Goal: Task Accomplishment & Management: Complete application form

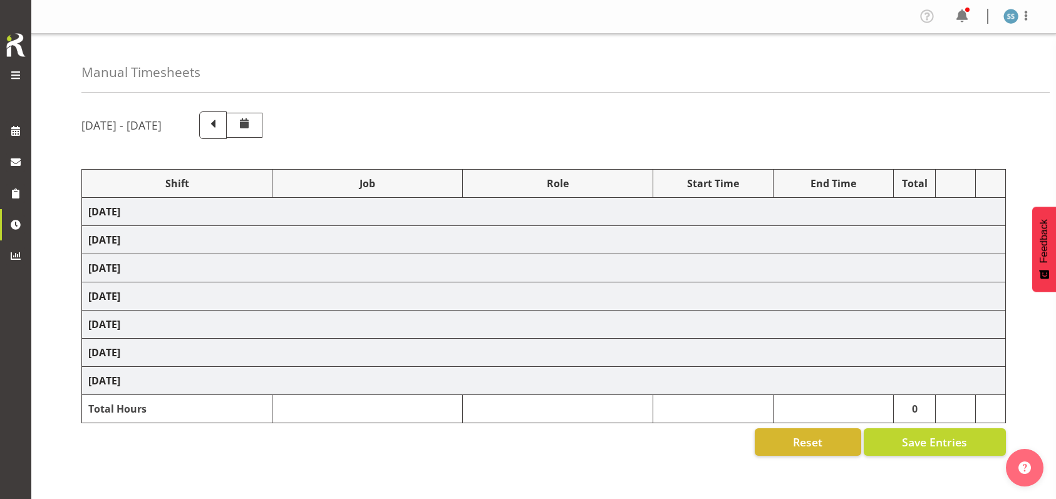
scroll to position [116, 0]
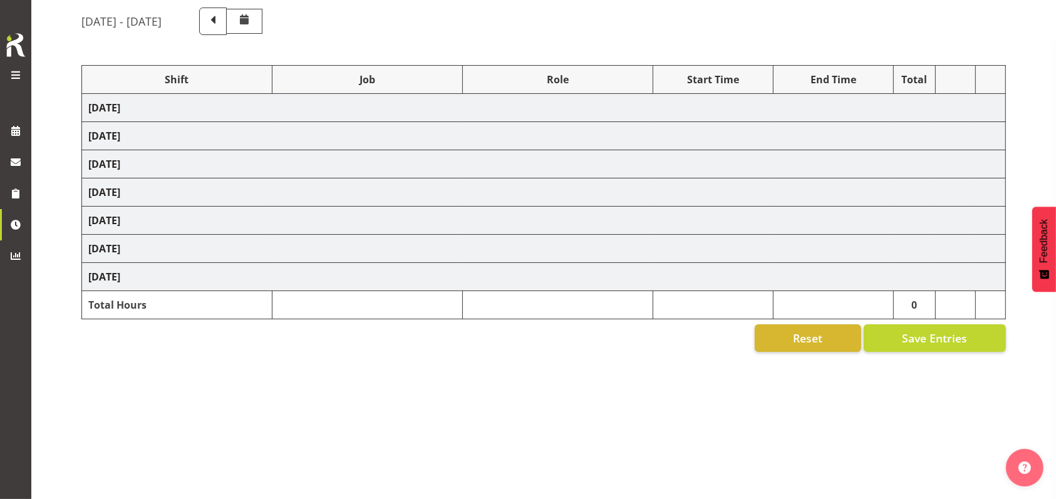
select select "26078"
select select "10732"
select select "47"
select select "26078"
select select "10732"
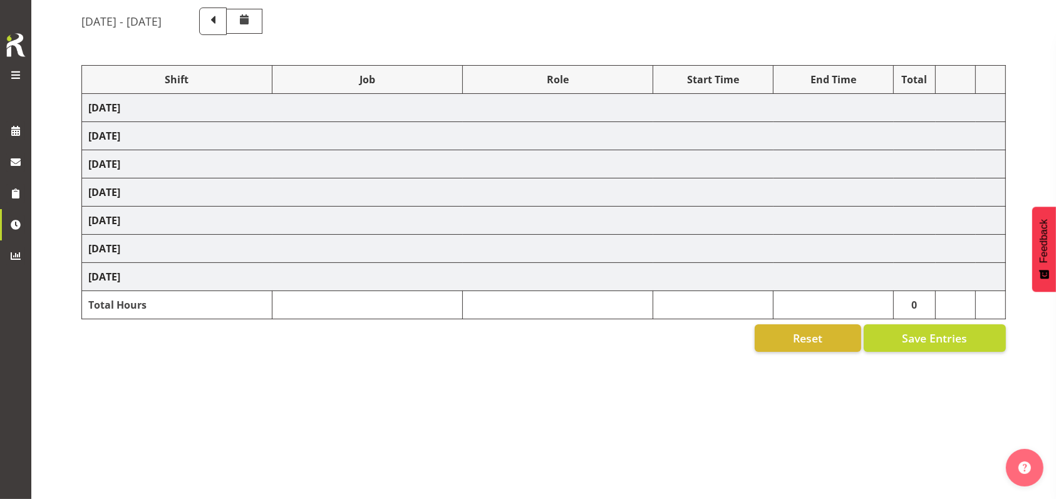
select select "47"
select select
select select "10732"
select select "47"
select select "56692"
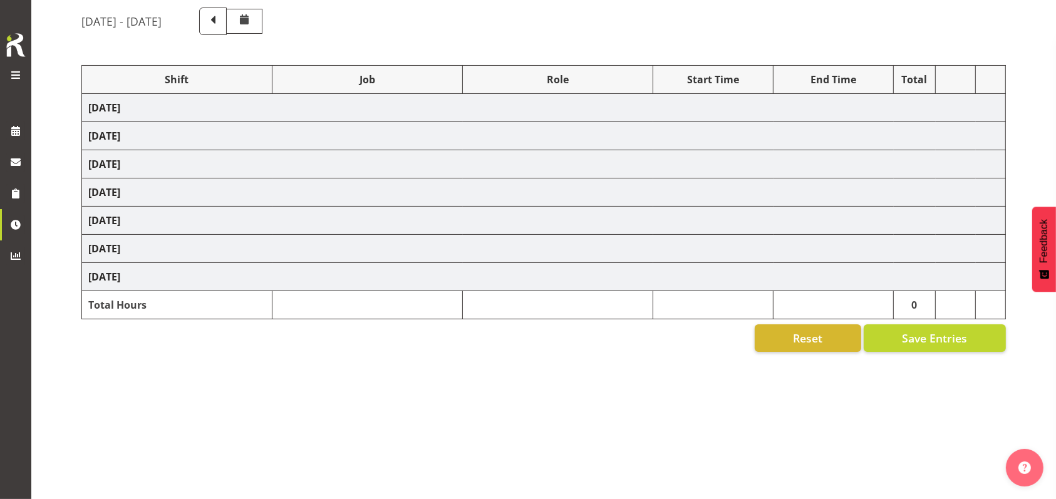
select select "10499"
select select "47"
select select "26078"
select select "10732"
select select "47"
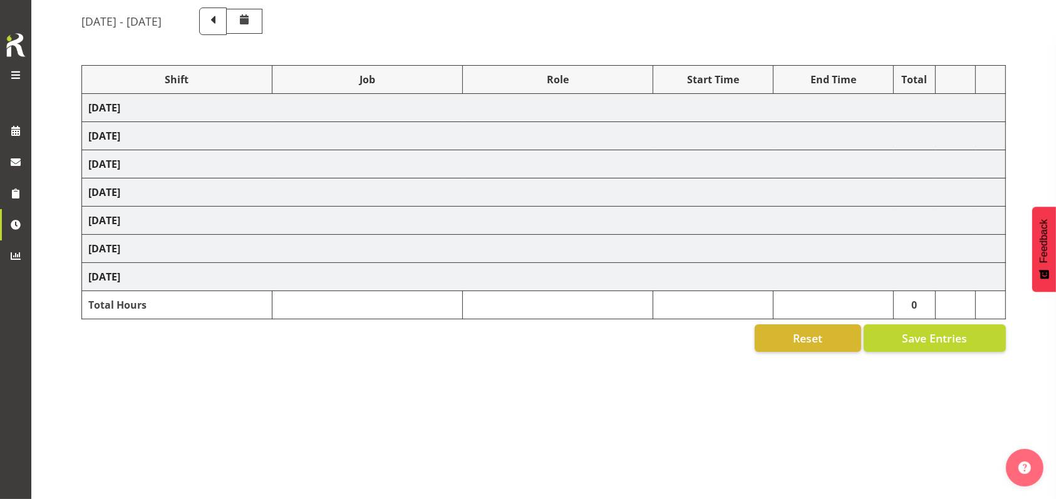
select select
select select "10732"
select select "47"
select select "56692"
select select "10499"
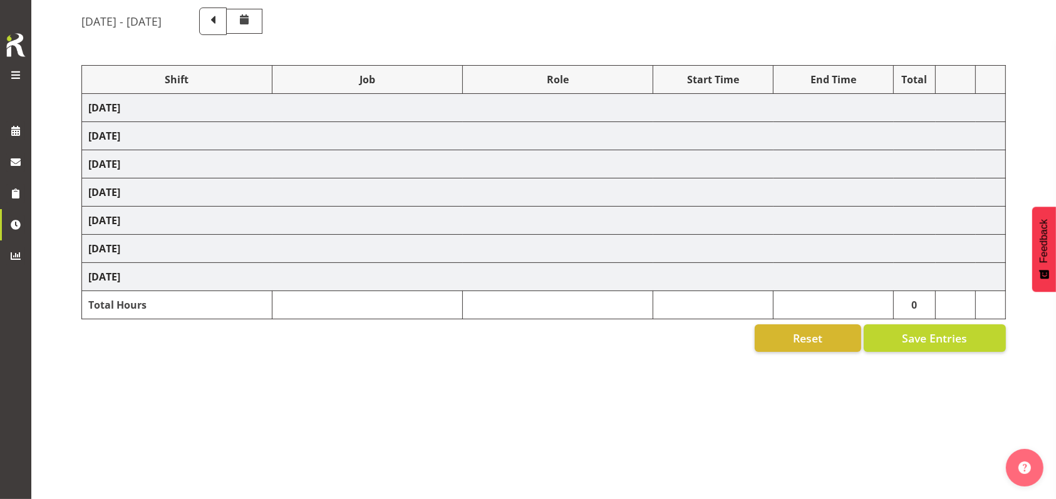
select select "47"
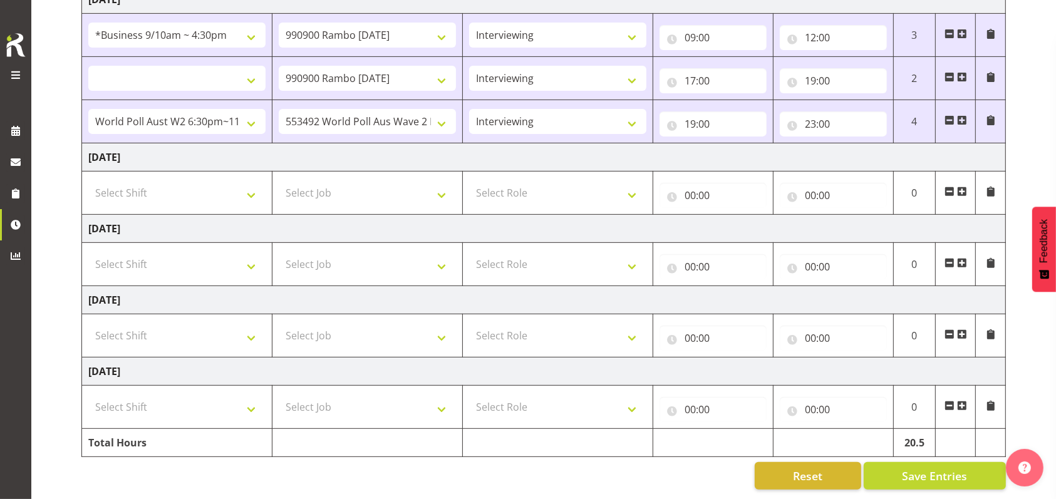
scroll to position [450, 0]
click at [250, 183] on select "Select Shift !!Weekend Residential (Roster IT Shift Label) *Business 9/10am ~ 4…" at bounding box center [176, 192] width 177 height 25
select select "26078"
click at [88, 180] on select "Select Shift !!Weekend Residential (Roster IT Shift Label) *Business 9/10am ~ 4…" at bounding box center [176, 192] width 177 height 25
select select
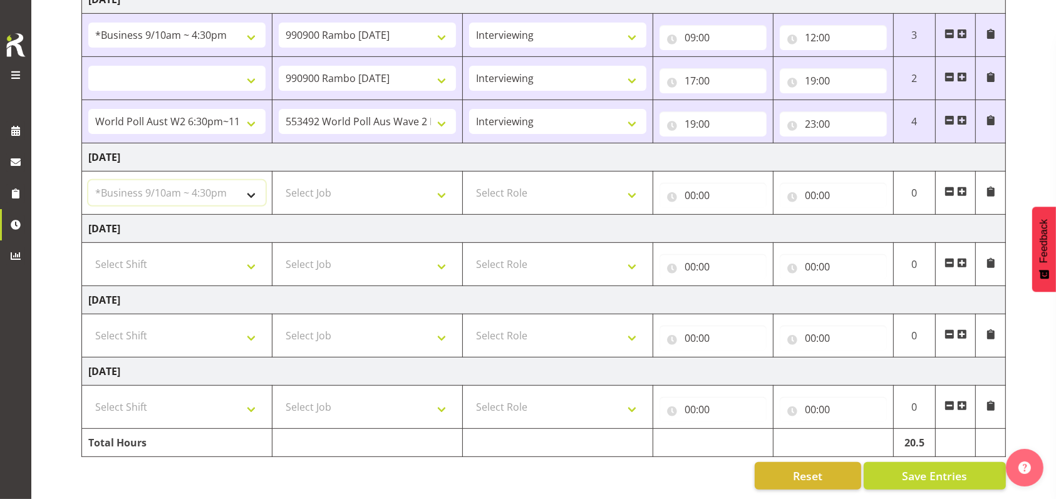
select select
click at [445, 182] on select "Select Job 550060 IF Admin 553492 World Poll Aus Wave 2 Main 2025 553493 World …" at bounding box center [367, 192] width 177 height 25
select select "10575"
click at [279, 180] on select "Select Job 550060 IF Admin 553492 World Poll Aus Wave 2 Main 2025 553493 World …" at bounding box center [367, 192] width 177 height 25
select select
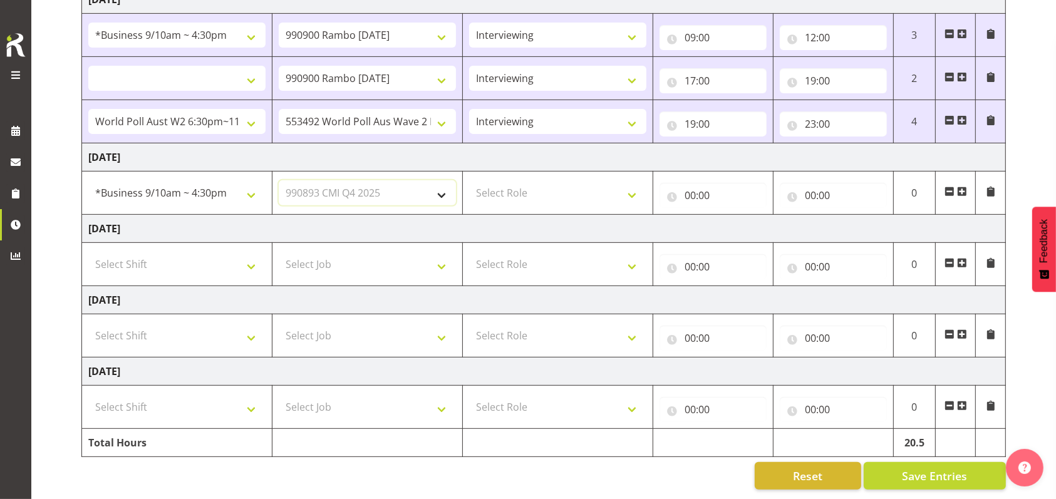
select select
click at [634, 183] on select "Select Role Briefing Interviewing" at bounding box center [557, 192] width 177 height 25
select select "47"
click at [469, 180] on select "Select Role Briefing Interviewing" at bounding box center [557, 192] width 177 height 25
select select
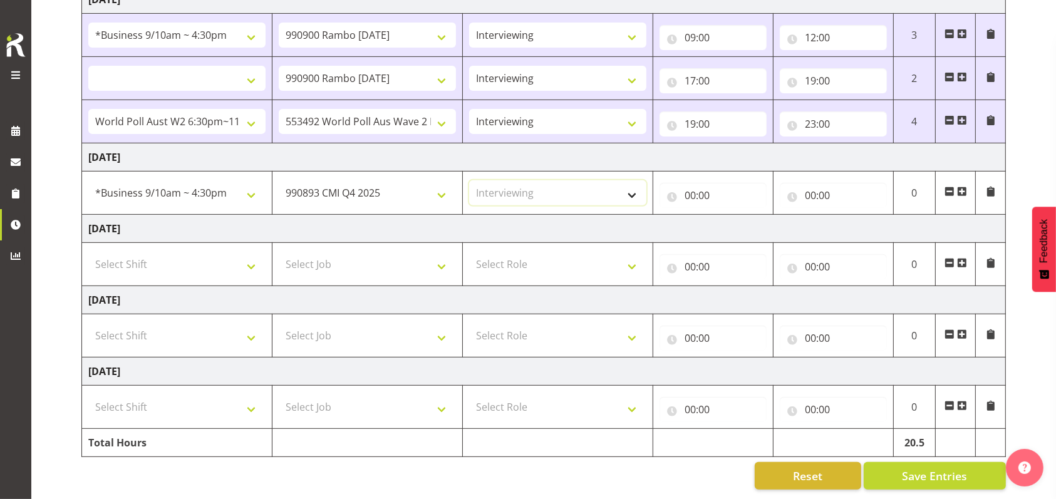
select select
click at [686, 184] on input "00:00" at bounding box center [712, 195] width 107 height 25
click at [741, 217] on select "00 01 02 03 04 05 06 07 08 09 10 11 12 13 14 15 16 17 18 19 20 21 22 23" at bounding box center [745, 227] width 28 height 25
select select "9"
click at [731, 215] on select "00 01 02 03 04 05 06 07 08 09 10 11 12 13 14 15 16 17 18 19 20 21 22 23" at bounding box center [745, 227] width 28 height 25
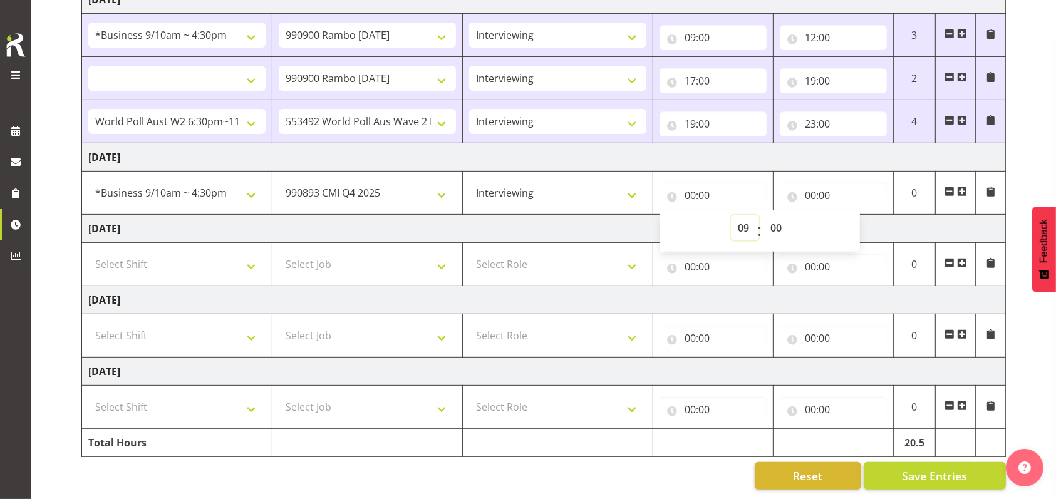
select select
type input "09:00"
click at [808, 183] on input "00:00" at bounding box center [833, 195] width 107 height 25
click at [861, 215] on select "00 01 02 03 04 05 06 07 08 09 10 11 12 13 14 15 16 17 18 19 20 21 22 23" at bounding box center [865, 227] width 28 height 25
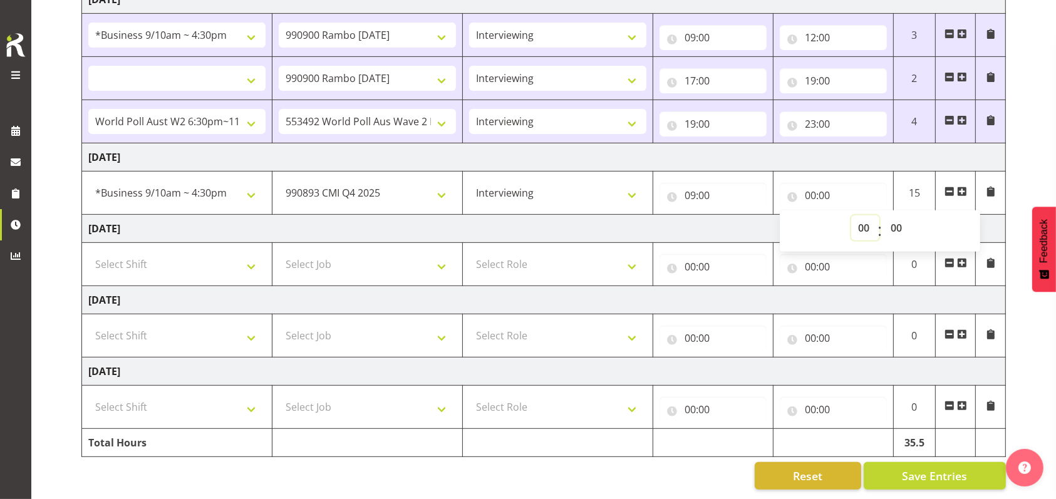
select select "12"
click at [851, 215] on select "00 01 02 03 04 05 06 07 08 09 10 11 12 13 14 15 16 17 18 19 20 21 22 23" at bounding box center [865, 227] width 28 height 25
select select
type input "12:00"
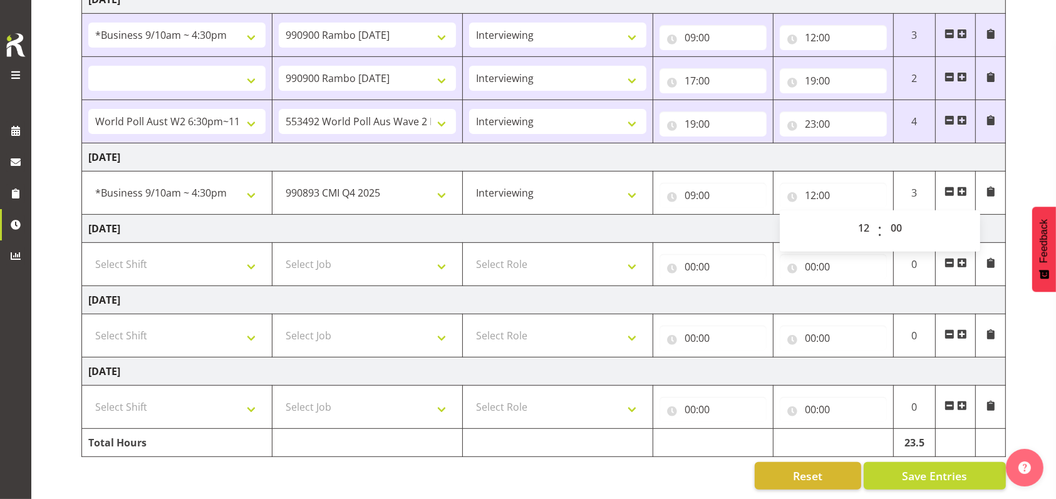
click at [963, 187] on span at bounding box center [962, 192] width 10 height 10
select select
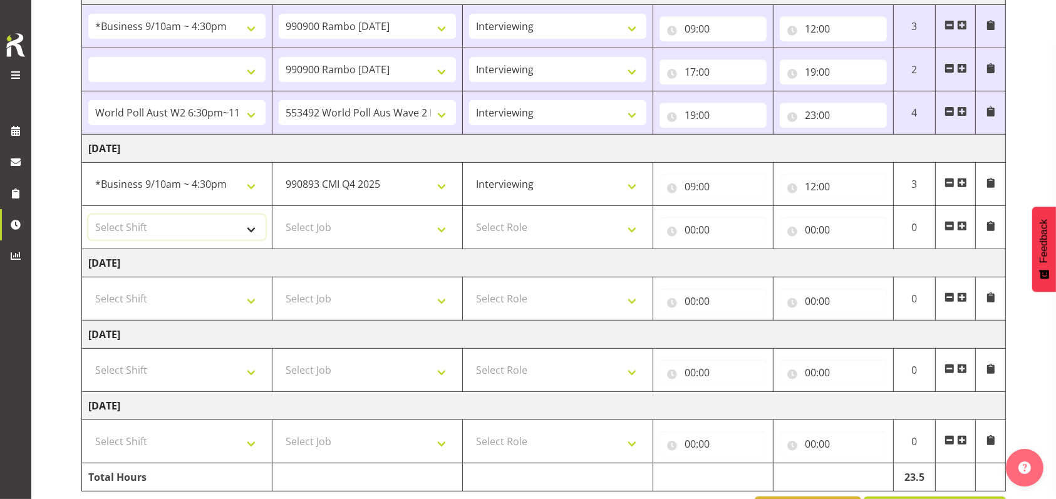
click at [256, 228] on select "Select Shift !!Weekend Residential (Roster IT Shift Label) *Business 9/10am ~ 4…" at bounding box center [176, 227] width 177 height 25
select select "56692"
click at [88, 215] on select "Select Shift !!Weekend Residential (Roster IT Shift Label) *Business 9/10am ~ 4…" at bounding box center [176, 227] width 177 height 25
select select
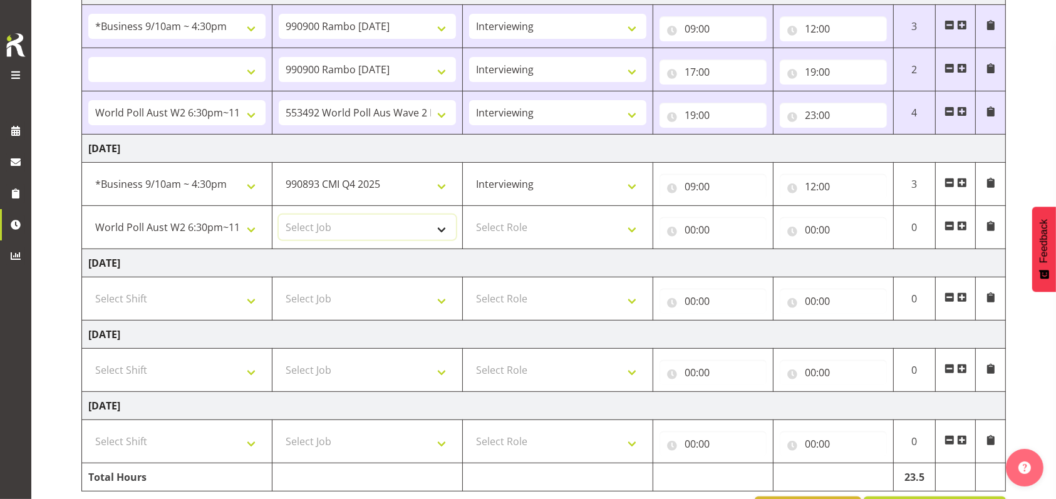
click at [447, 224] on select "Select Job 550060 IF Admin 553492 World Poll Aus Wave 2 Main 2025 553493 World …" at bounding box center [367, 227] width 177 height 25
select select "10499"
click at [279, 215] on select "Select Job 550060 IF Admin 553492 World Poll Aus Wave 2 Main 2025 553493 World …" at bounding box center [367, 227] width 177 height 25
select select
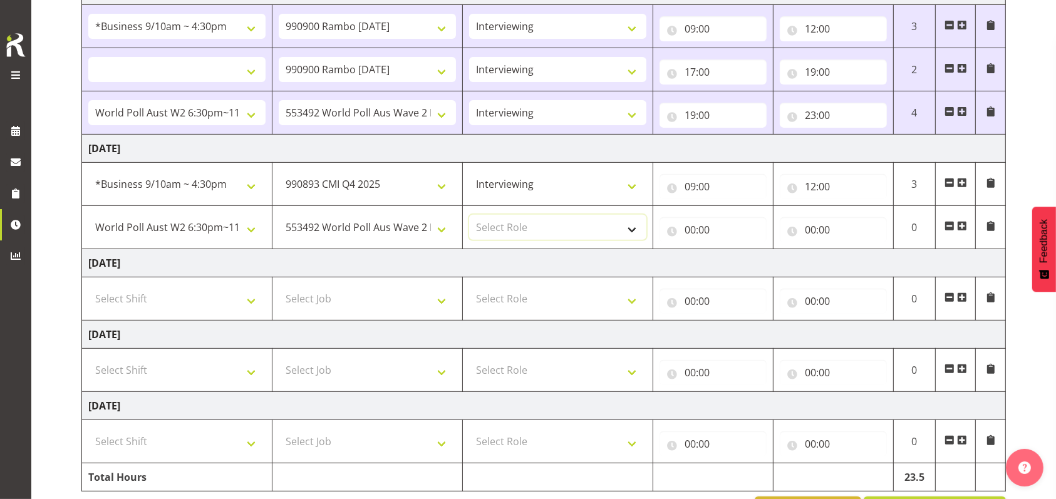
click at [636, 226] on select "Select Role Briefing Interviewing" at bounding box center [557, 227] width 177 height 25
select select "47"
click at [469, 215] on select "Select Role Briefing Interviewing" at bounding box center [557, 227] width 177 height 25
select select
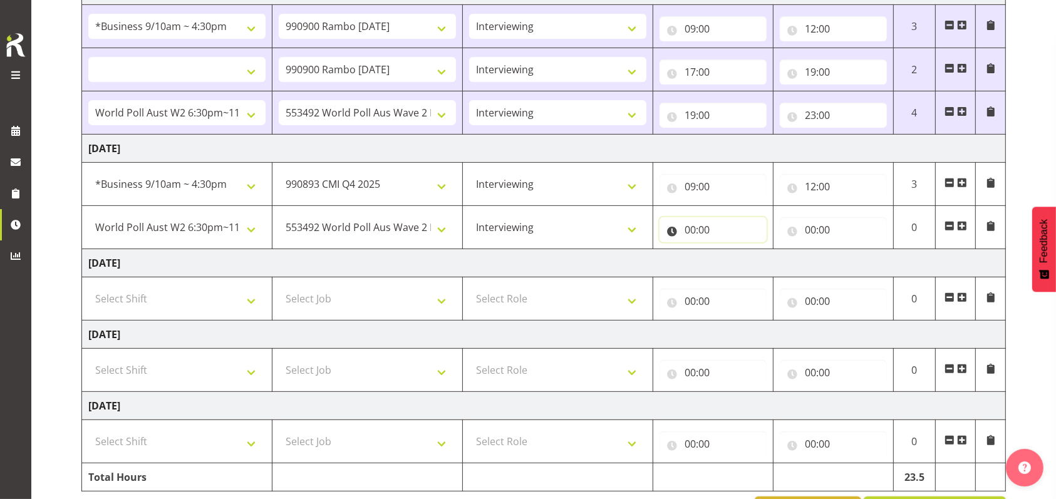
click at [693, 227] on input "00:00" at bounding box center [712, 229] width 107 height 25
click at [744, 258] on select "00 01 02 03 04 05 06 07 08 09 10 11 12 13 14 15 16 17 18 19 20 21 22 23" at bounding box center [745, 262] width 28 height 25
select select "18"
click at [731, 250] on select "00 01 02 03 04 05 06 07 08 09 10 11 12 13 14 15 16 17 18 19 20 21 22 23" at bounding box center [745, 262] width 28 height 25
select select
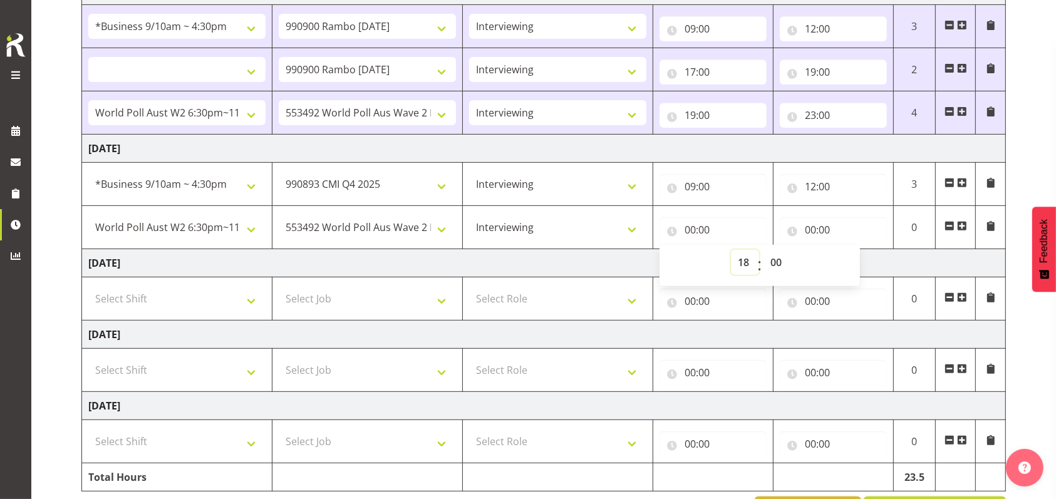
select select
type input "18:00"
click at [770, 259] on select "00 01 02 03 04 05 06 07 08 09 10 11 12 13 14 15 16 17 18 19 20 21 22 23 24 25 2…" at bounding box center [777, 262] width 28 height 25
select select "30"
click at [763, 250] on select "00 01 02 03 04 05 06 07 08 09 10 11 12 13 14 15 16 17 18 19 20 21 22 23 24 25 2…" at bounding box center [777, 262] width 28 height 25
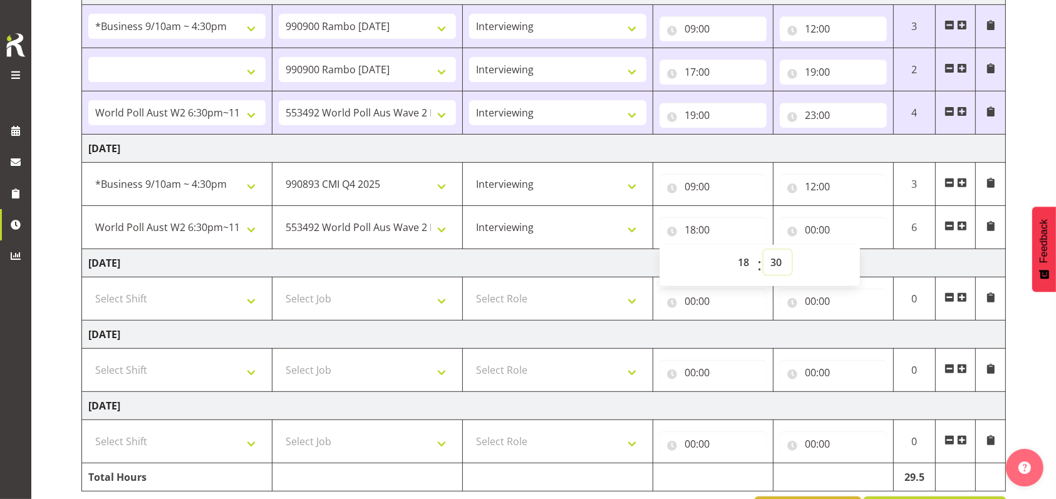
select select
type input "18:30"
click at [813, 227] on input "00:00" at bounding box center [833, 229] width 107 height 25
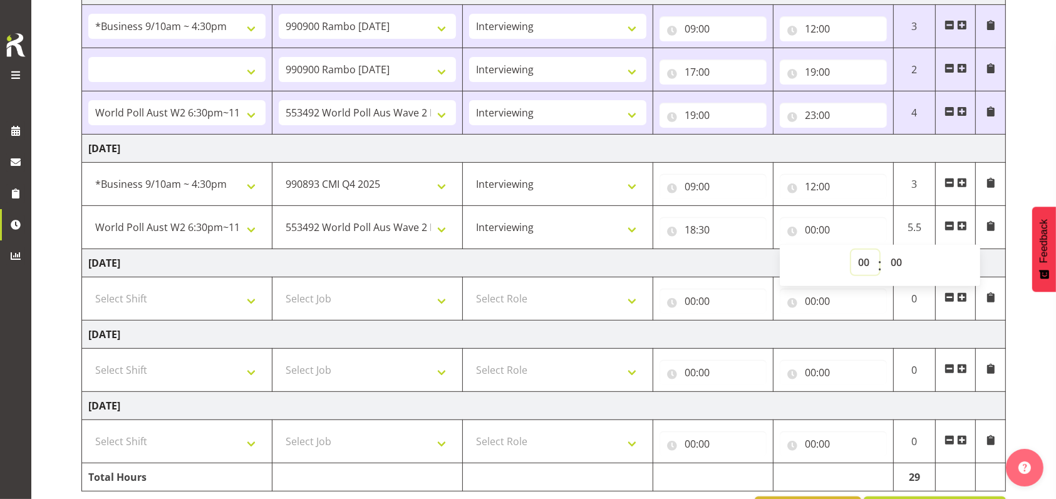
click at [864, 259] on select "00 01 02 03 04 05 06 07 08 09 10 11 12 13 14 15 16 17 18 19 20 21 22 23" at bounding box center [865, 262] width 28 height 25
select select "10"
click at [851, 250] on select "00 01 02 03 04 05 06 07 08 09 10 11 12 13 14 15 16 17 18 19 20 21 22 23" at bounding box center [865, 262] width 28 height 25
select select
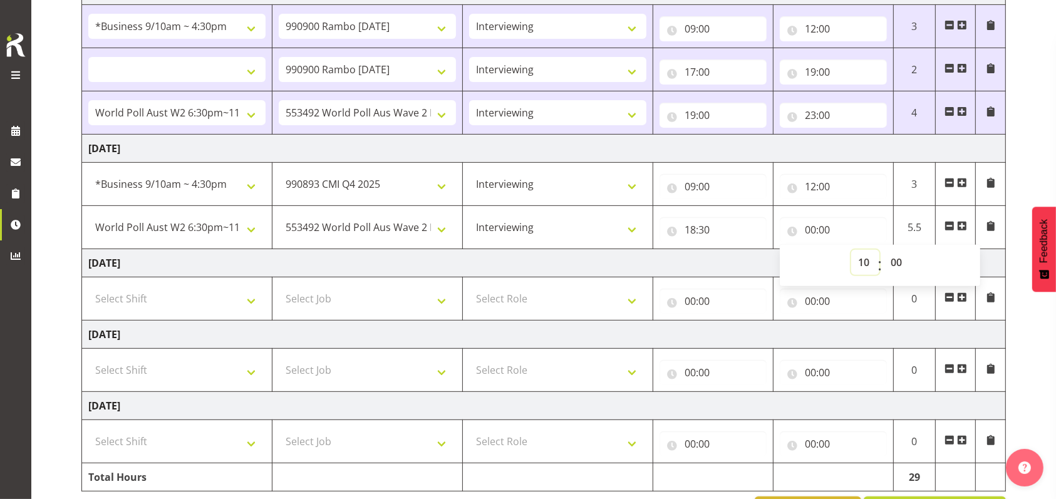
type input "10:00"
click at [896, 258] on select "00 01 02 03 04 05 06 07 08 09 10 11 12 13 14 15 16 17 18 19 20 21 22 23 24 25 2…" at bounding box center [898, 262] width 28 height 25
select select "30"
click at [884, 250] on select "00 01 02 03 04 05 06 07 08 09 10 11 12 13 14 15 16 17 18 19 20 21 22 23 24 25 2…" at bounding box center [898, 262] width 28 height 25
select select
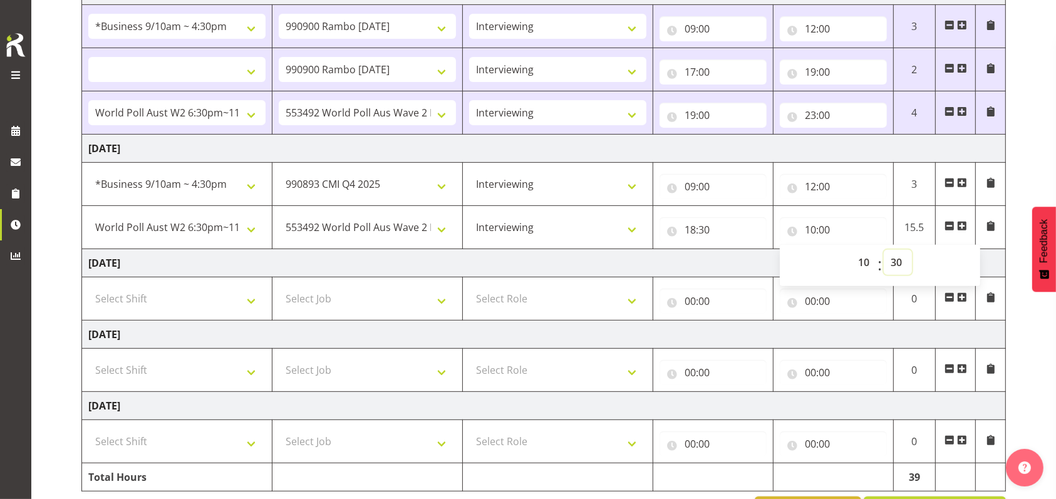
select select
type input "10:30"
click at [810, 228] on input "10:30" at bounding box center [833, 229] width 107 height 25
click at [814, 227] on input "10:30" at bounding box center [833, 229] width 107 height 25
click at [867, 259] on select "00 01 02 03 04 05 06 07 08 09 10 11 12 13 14 15 16 17 18 19 20 21 22 23" at bounding box center [865, 262] width 28 height 25
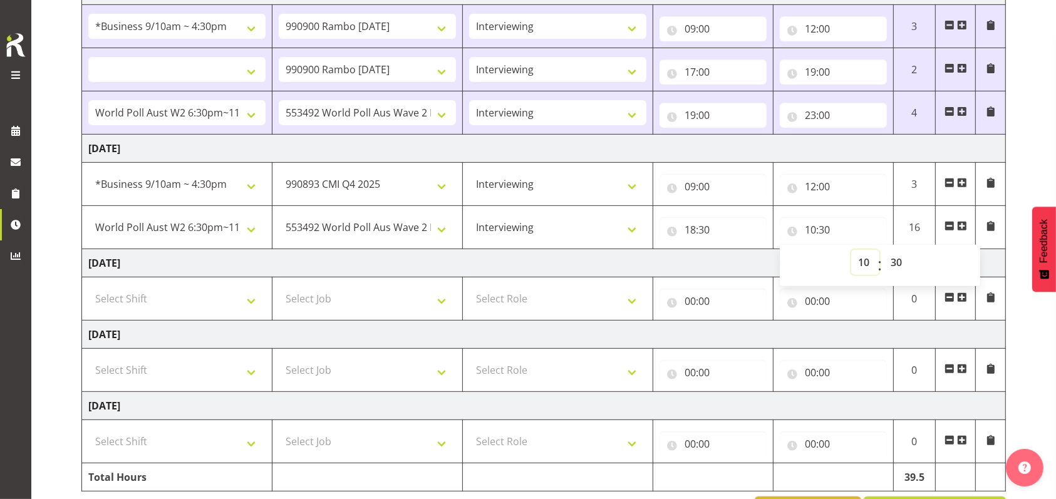
select select "22"
click at [851, 250] on select "00 01 02 03 04 05 06 07 08 09 10 11 12 13 14 15 16 17 18 19 20 21 22 23" at bounding box center [865, 262] width 28 height 25
select select
type input "22:30"
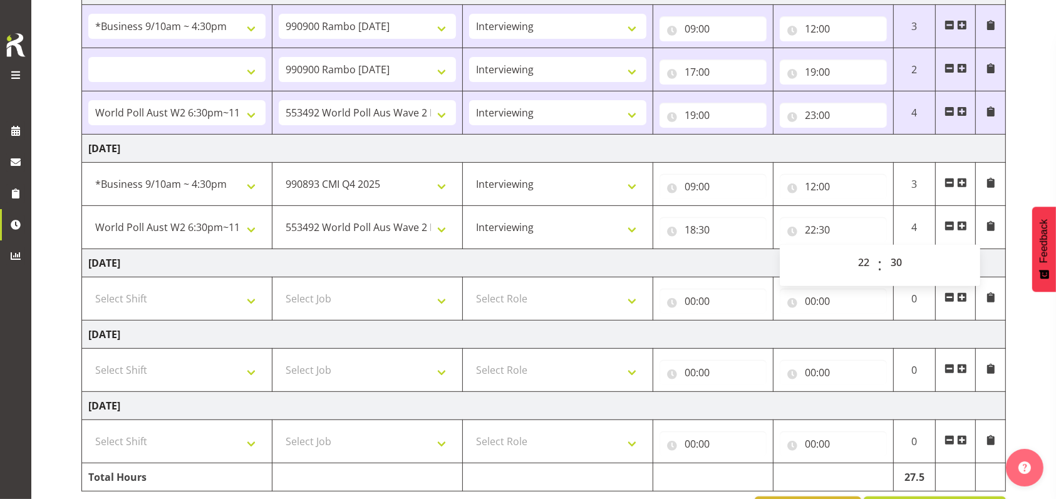
click at [742, 262] on td "[DATE]" at bounding box center [544, 263] width 924 height 28
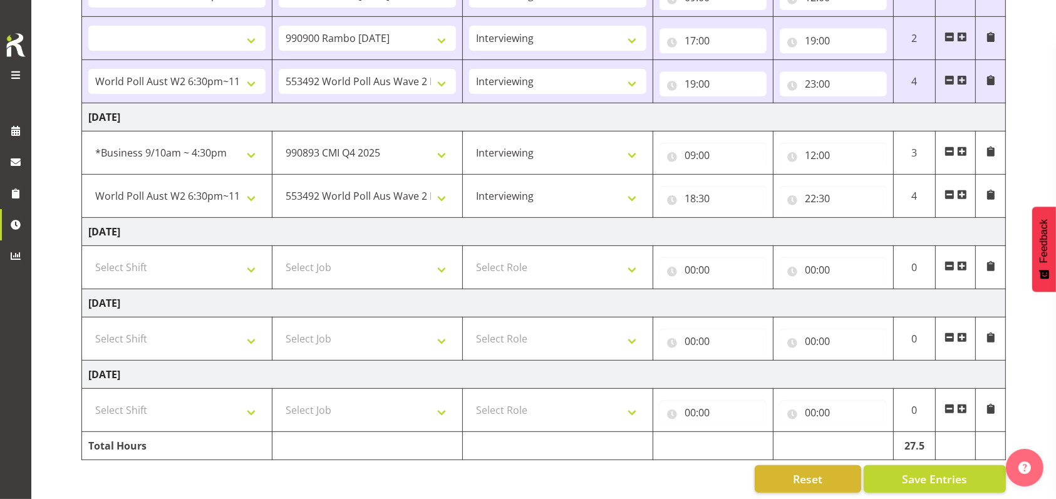
scroll to position [496, 0]
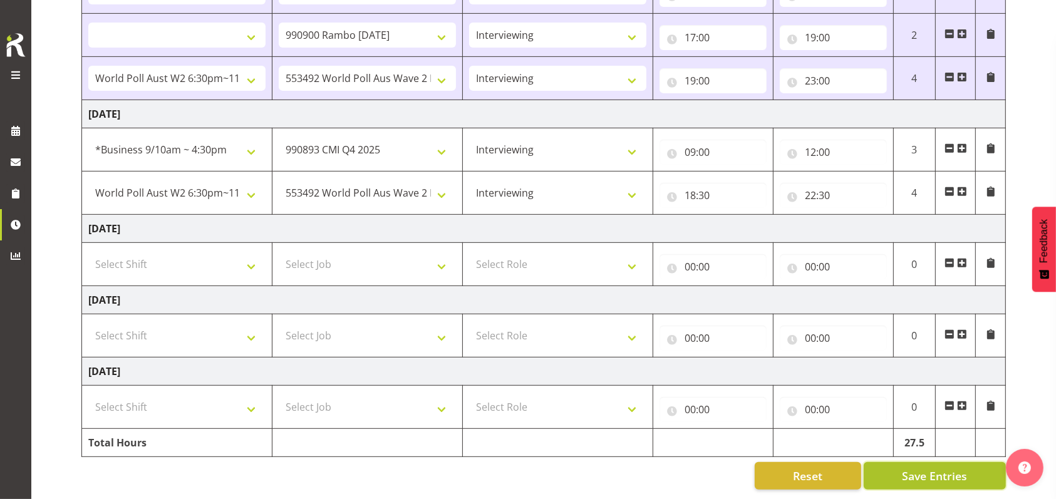
click at [919, 468] on span "Save Entries" at bounding box center [934, 476] width 65 height 16
select select
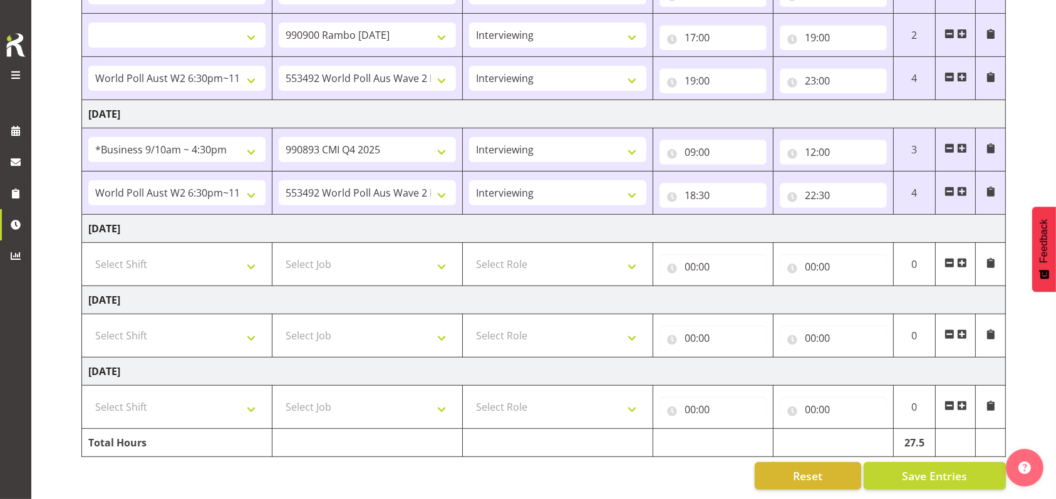
click at [16, 71] on span at bounding box center [15, 75] width 15 height 15
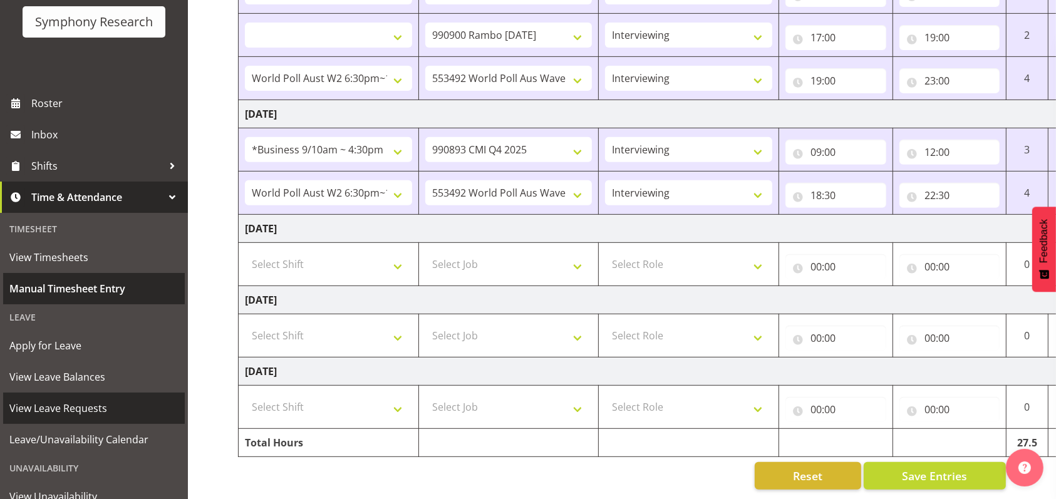
scroll to position [162, 0]
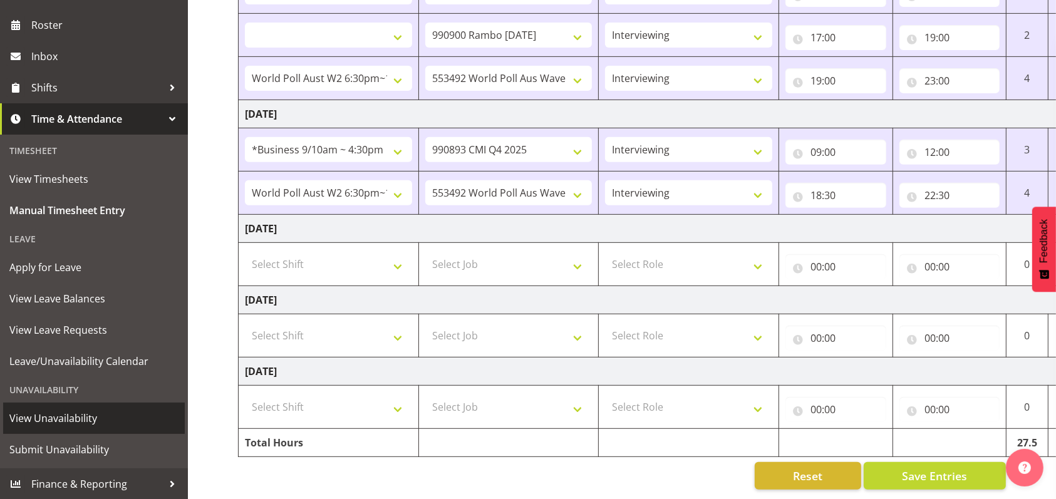
click at [73, 415] on span "View Unavailability" at bounding box center [93, 418] width 169 height 19
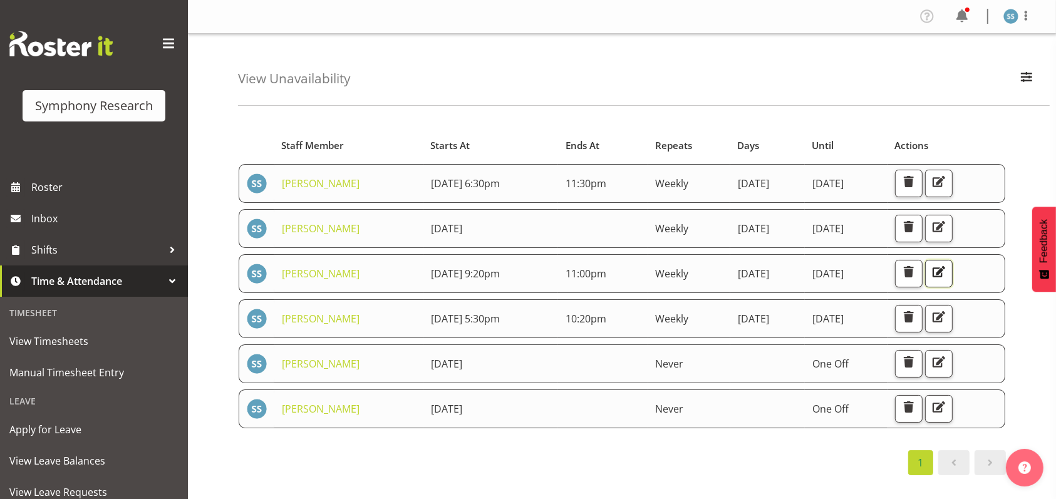
click at [947, 267] on span "button" at bounding box center [939, 272] width 16 height 16
click at [632, 346] on td at bounding box center [603, 363] width 90 height 39
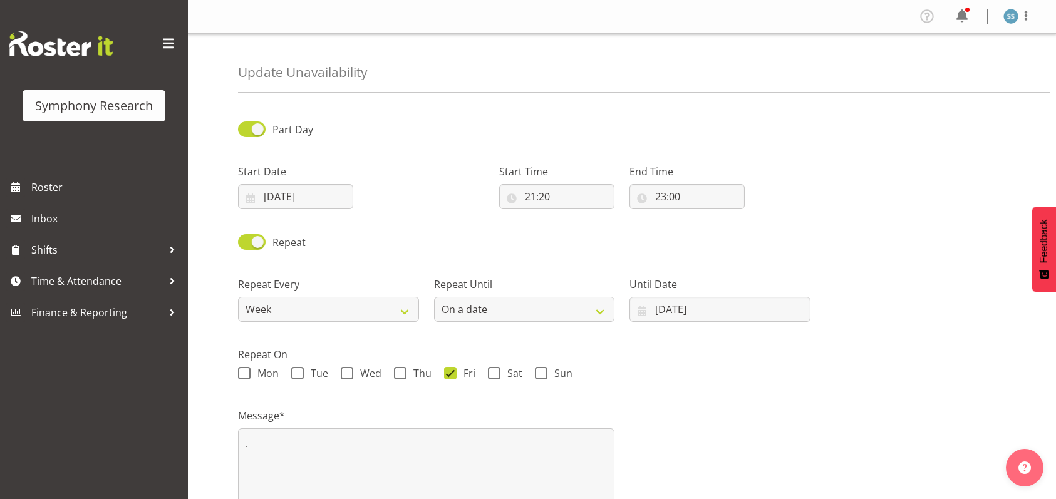
select select "date"
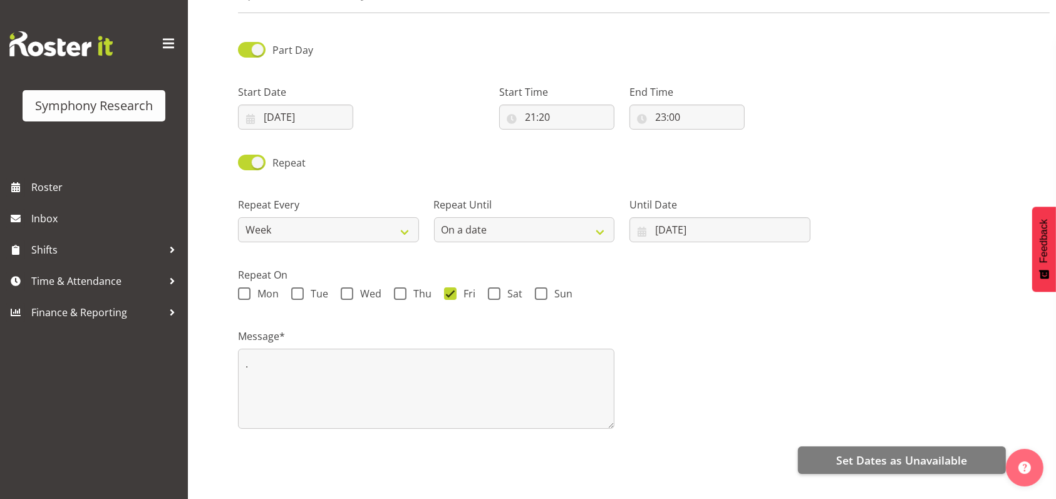
scroll to position [33, 0]
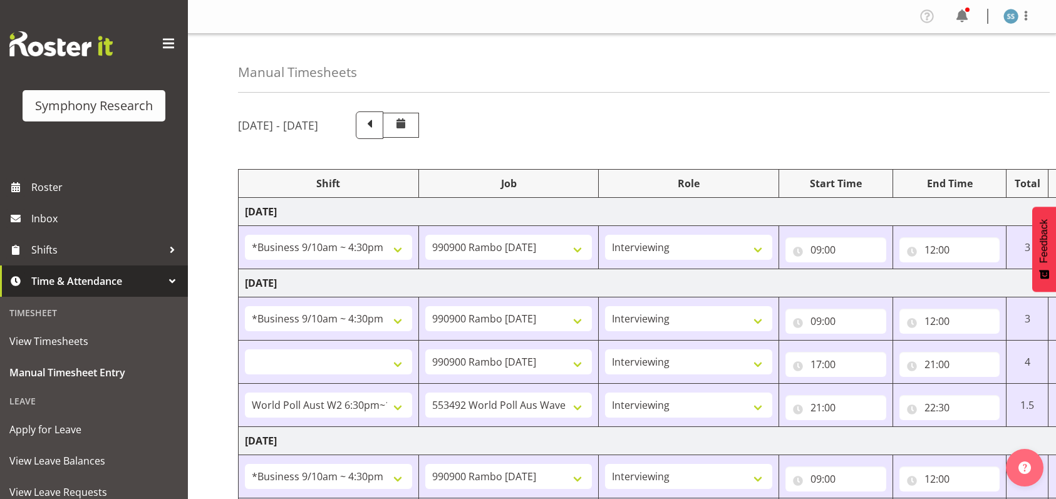
select select "26078"
select select "10732"
select select "47"
select select "26078"
select select "10732"
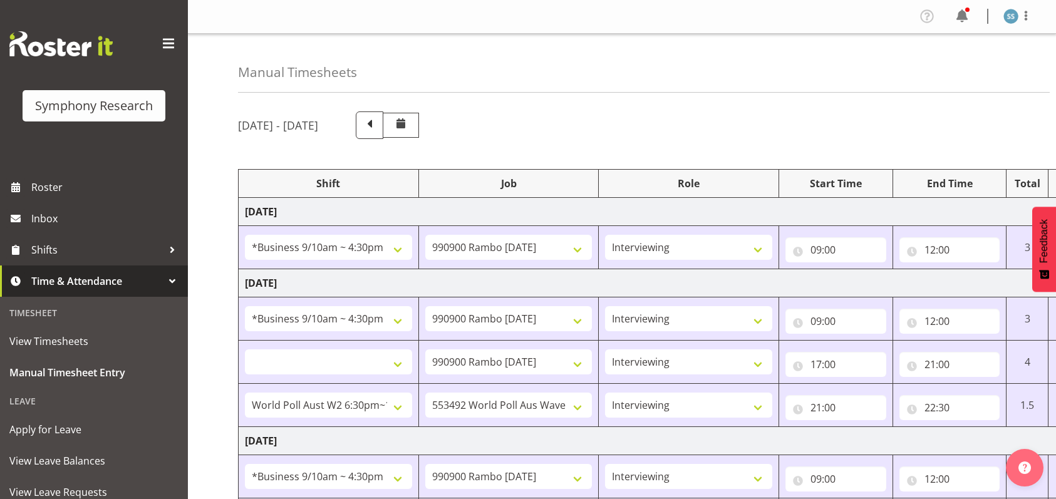
select select "47"
select select
select select "10732"
select select "47"
select select "56692"
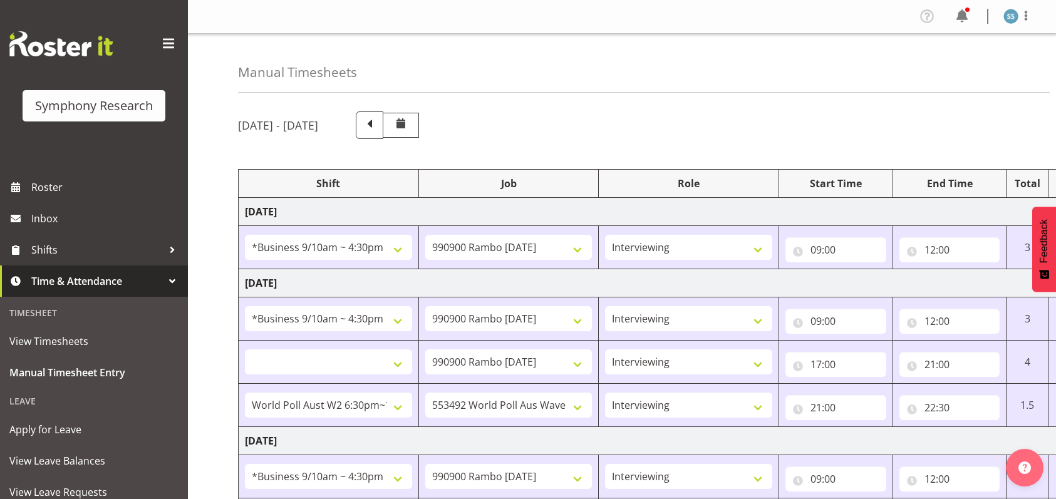
select select "10499"
select select "47"
select select "26078"
select select "10732"
select select "47"
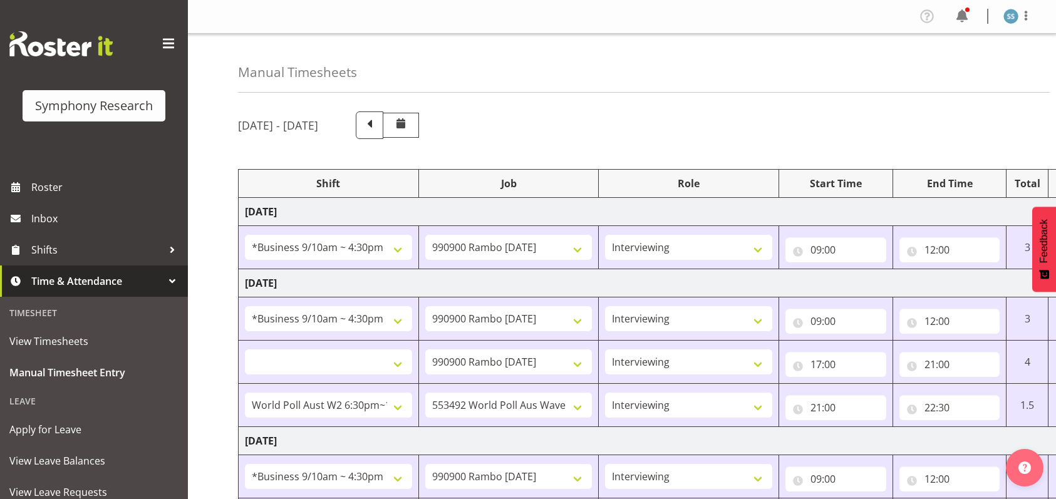
select select
select select "10732"
select select "47"
select select "56692"
select select "10499"
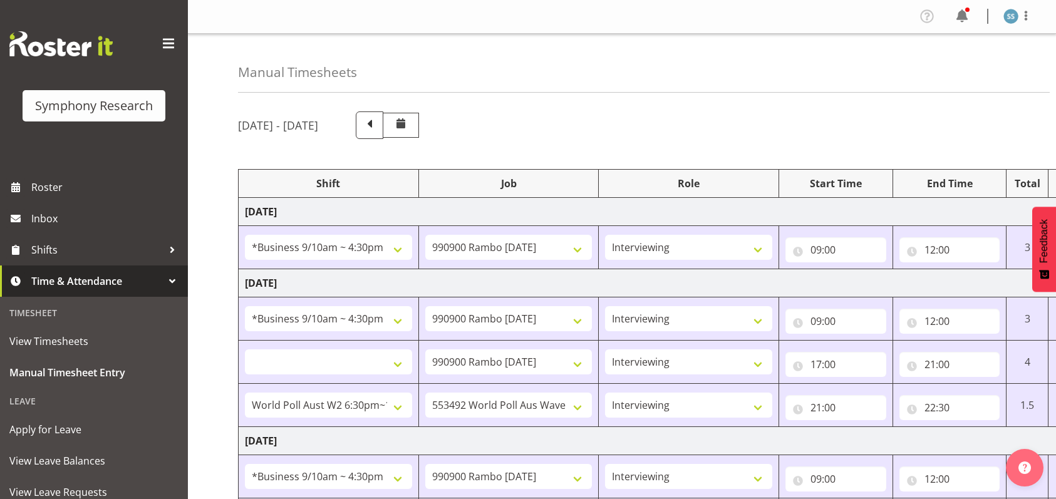
select select "47"
select select "26078"
select select "10575"
select select "47"
select select "56692"
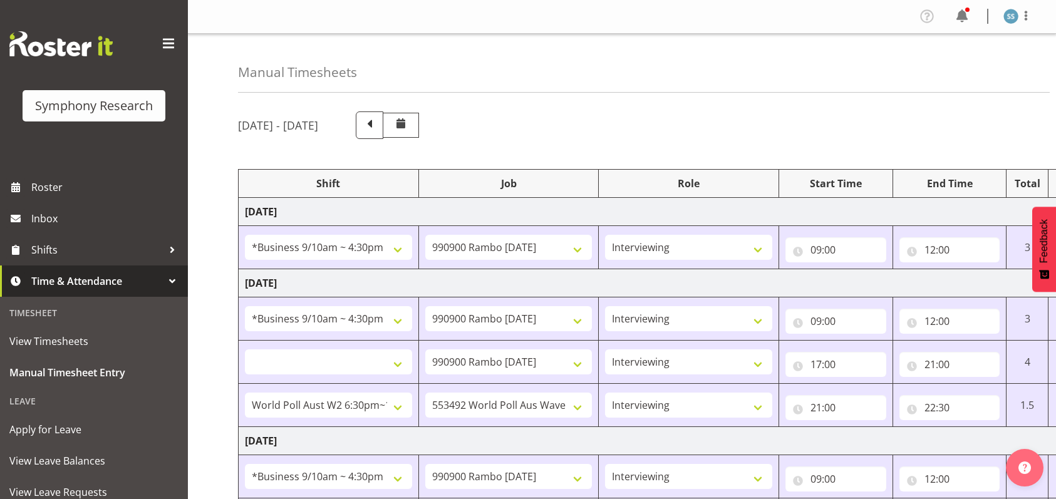
select select "10499"
select select "47"
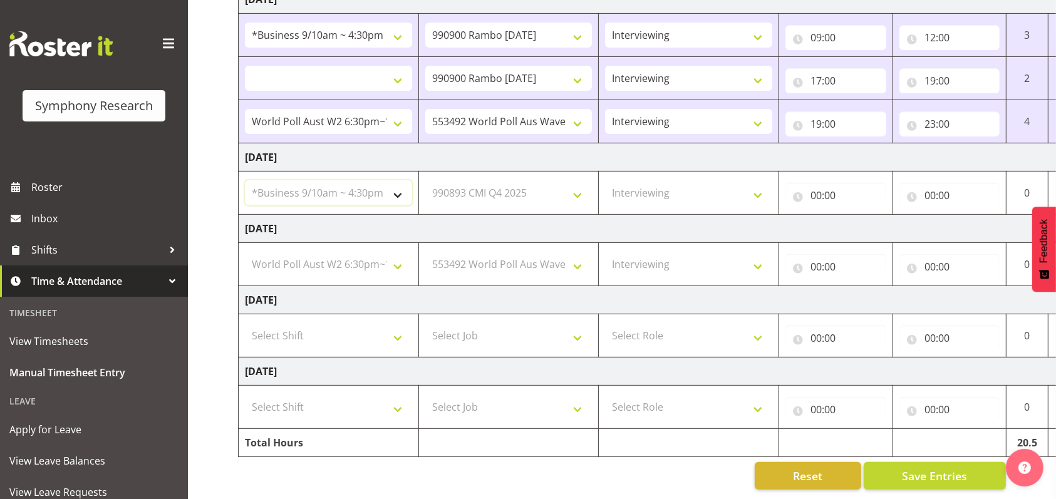
click at [404, 185] on select "Select Shift !!Weekend Residential (Roster IT Shift Label) *Business 9/10am ~ 4…" at bounding box center [328, 192] width 167 height 25
click at [245, 180] on select "Select Shift !!Weekend Residential (Roster IT Shift Label) *Business 9/10am ~ 4…" at bounding box center [328, 192] width 167 height 25
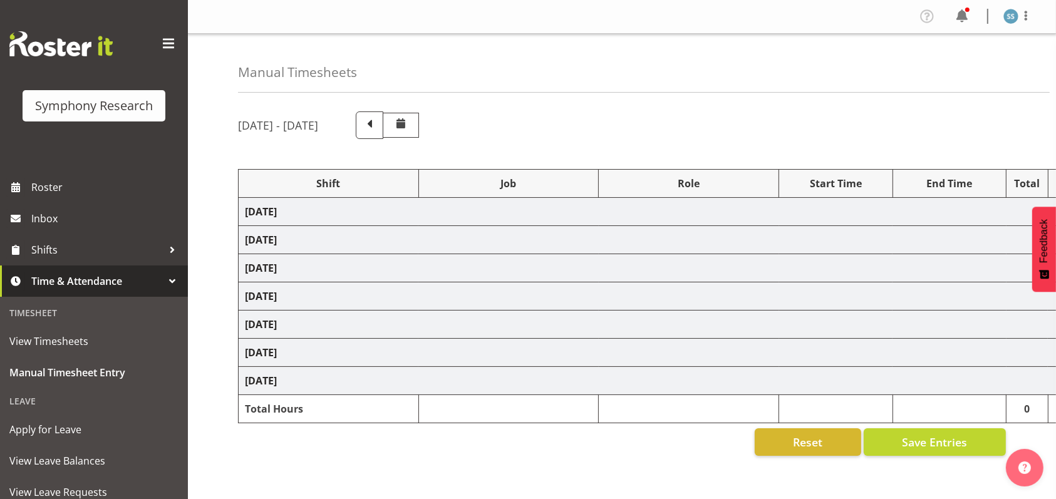
select select "26078"
select select "10732"
select select "47"
select select "26078"
select select "10732"
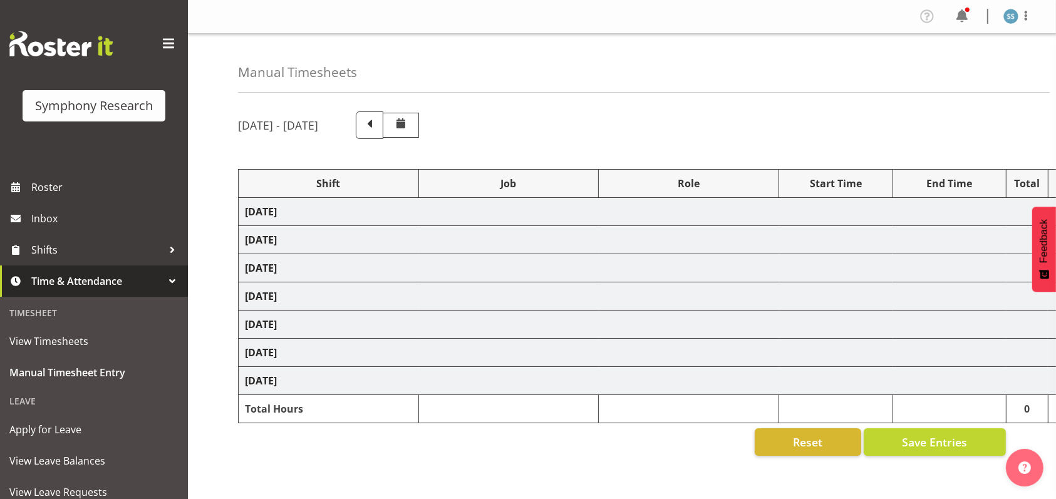
select select "47"
select select
select select "10732"
select select "47"
select select "56692"
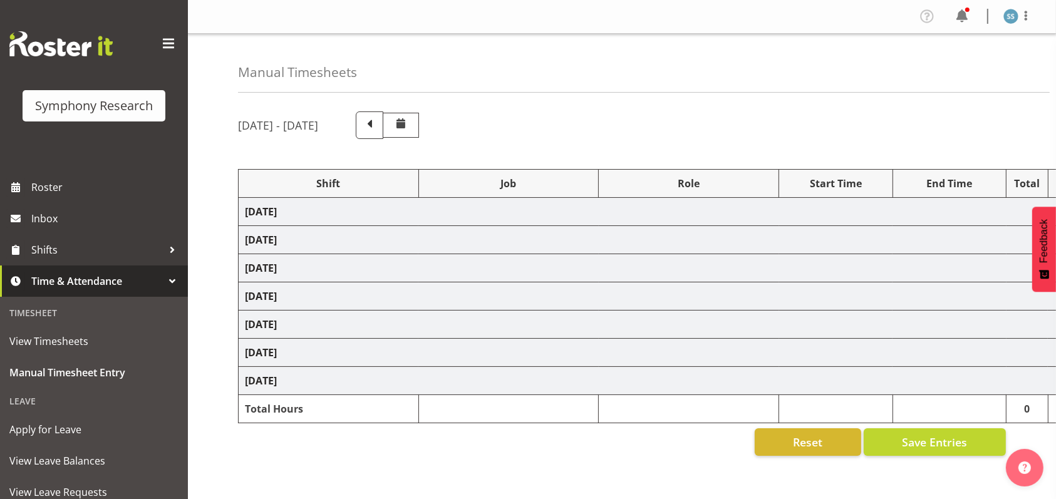
select select "10499"
select select "47"
select select "26078"
select select "10732"
select select "47"
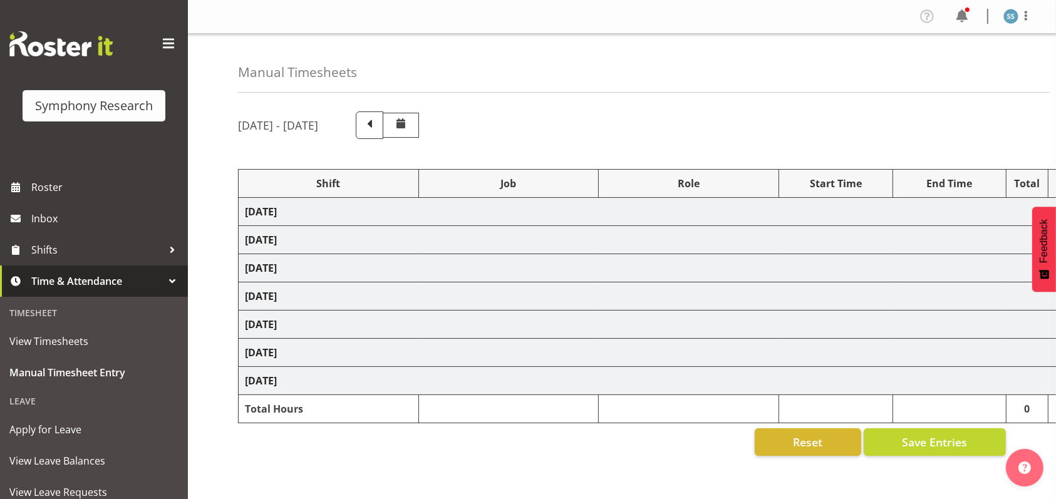
select select
select select "10732"
select select "47"
select select "56692"
select select "10499"
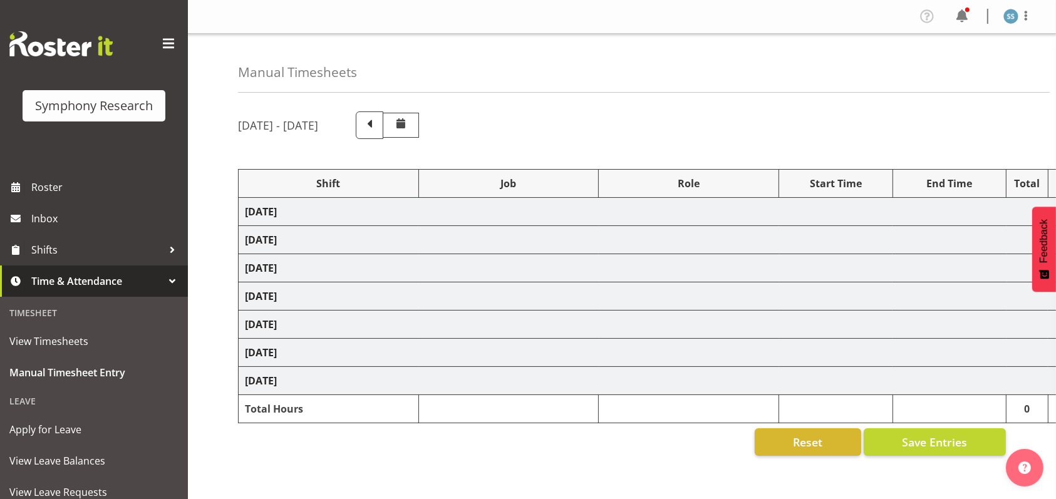
select select "47"
select select "26078"
select select "10575"
select select "47"
select select "56692"
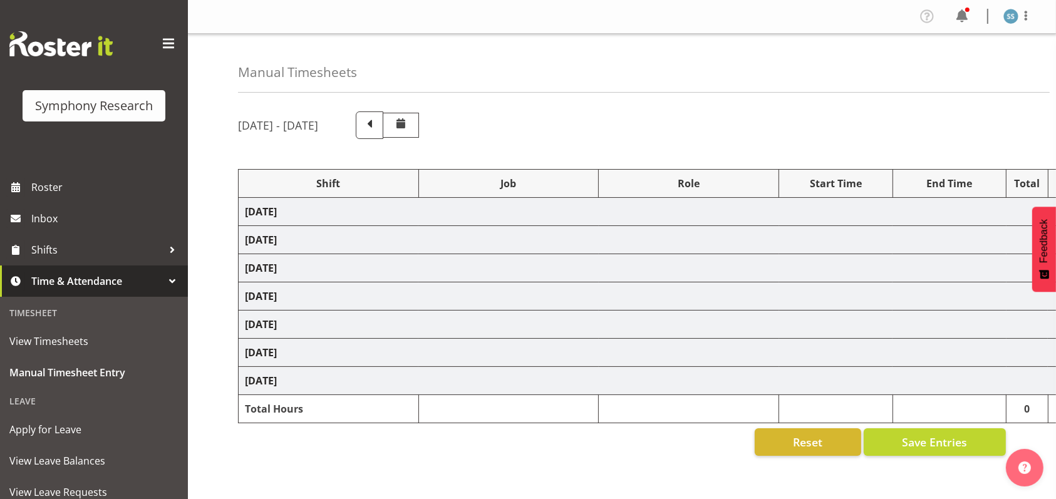
select select "10499"
select select "47"
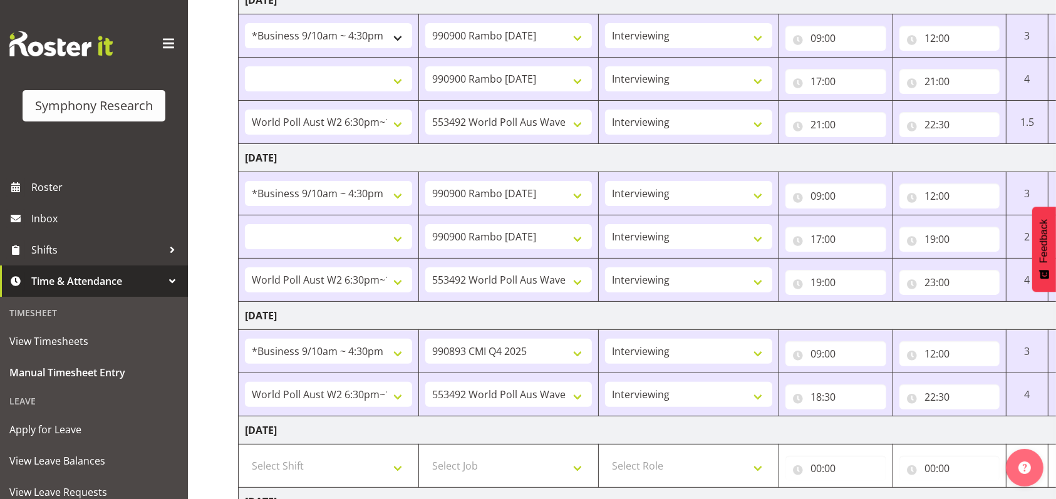
scroll to position [334, 0]
